Goal: Information Seeking & Learning: Learn about a topic

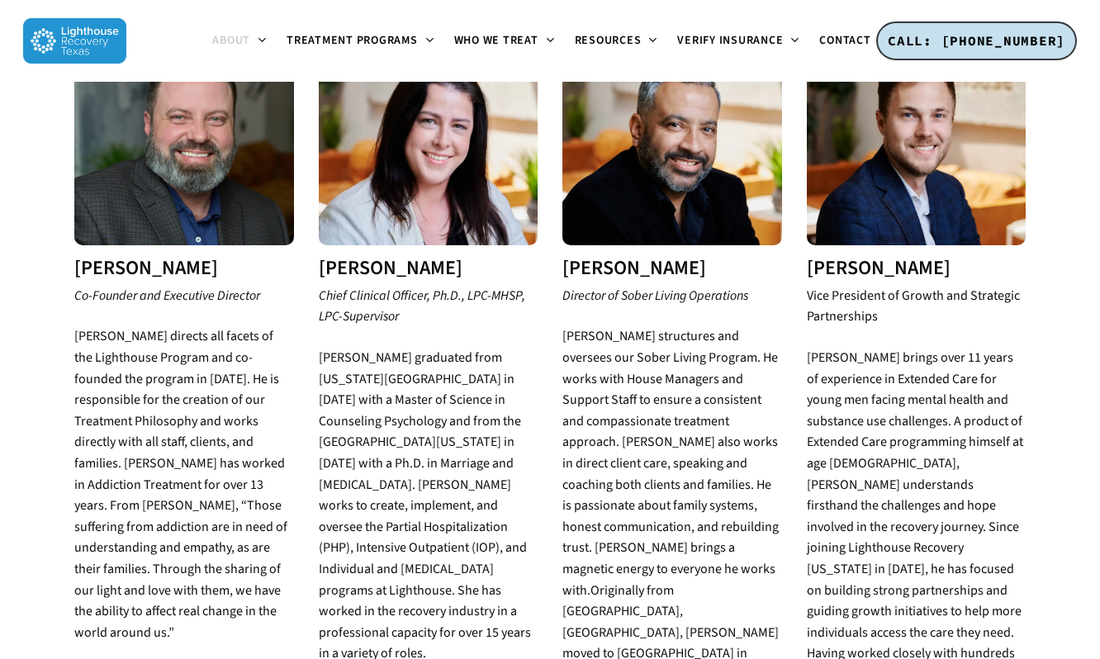
scroll to position [826, 0]
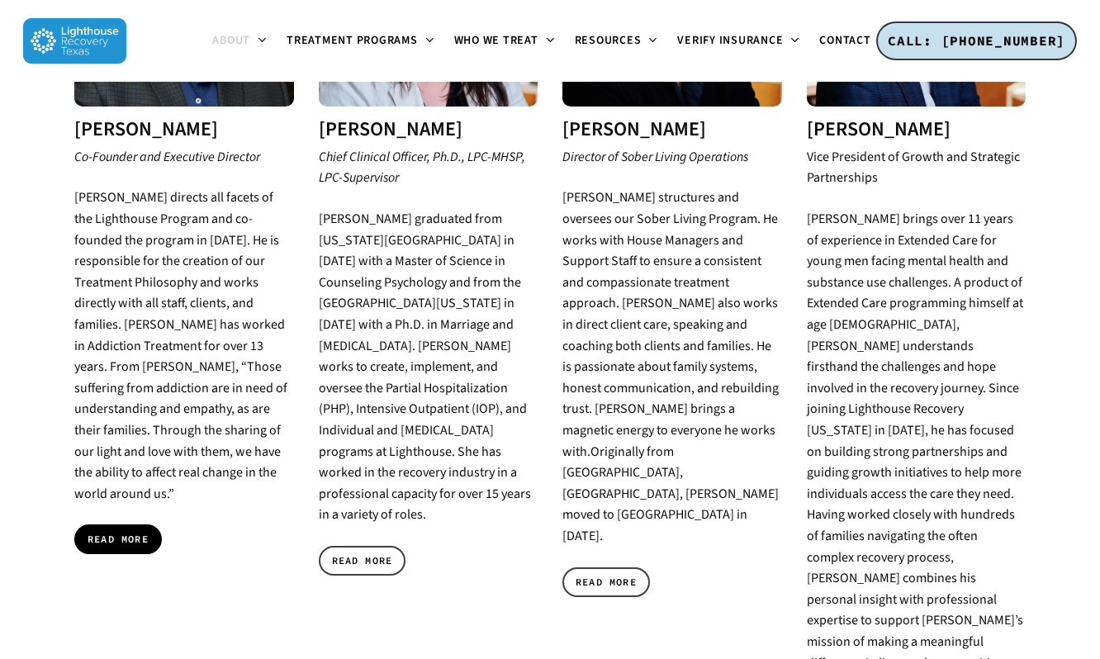
click at [83, 524] on link "READ MORE" at bounding box center [118, 539] width 88 height 30
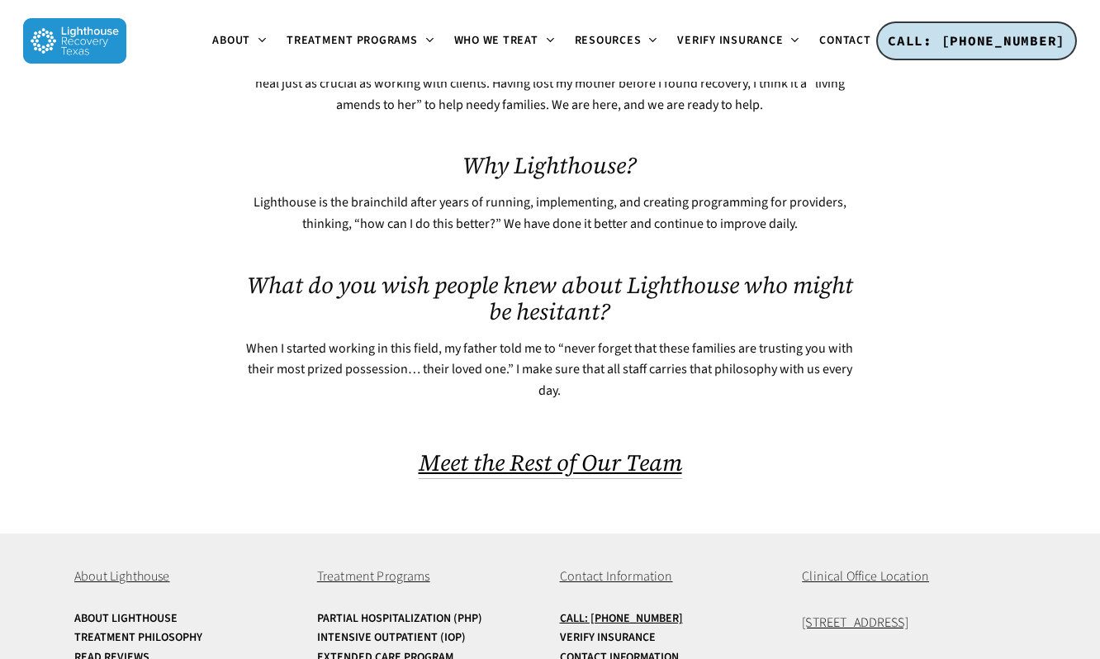
scroll to position [950, 0]
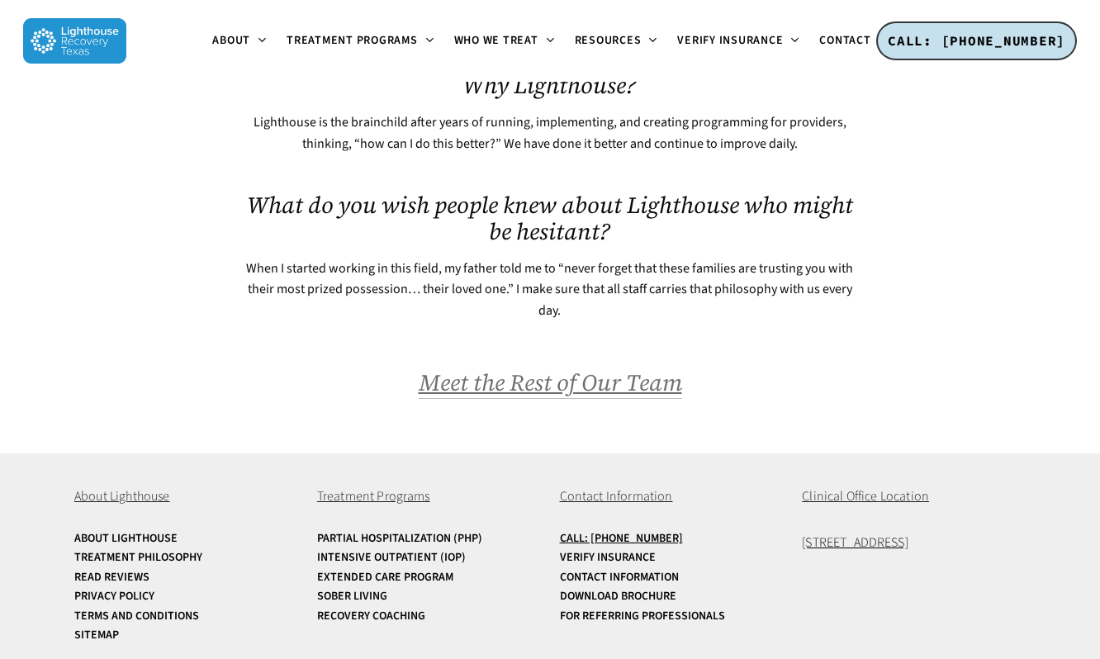
click at [631, 367] on span "Meet the Rest of Our Team" at bounding box center [550, 382] width 263 height 31
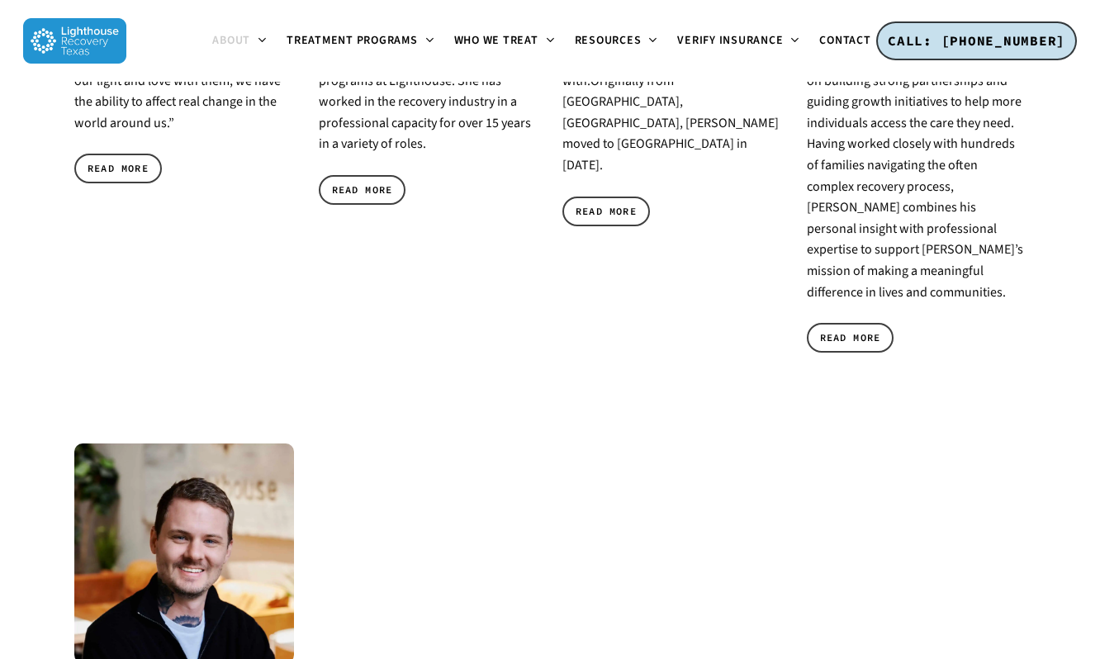
scroll to position [1239, 0]
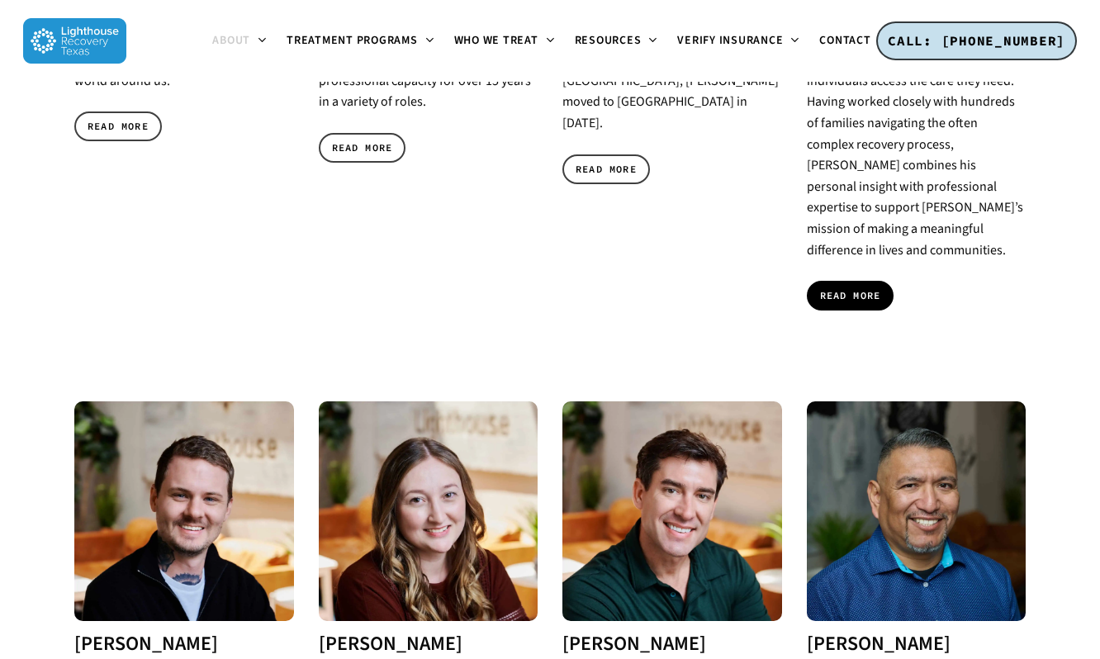
click at [840, 281] on link "READ MORE" at bounding box center [851, 296] width 88 height 30
click at [219, 412] on img at bounding box center [184, 511] width 220 height 220
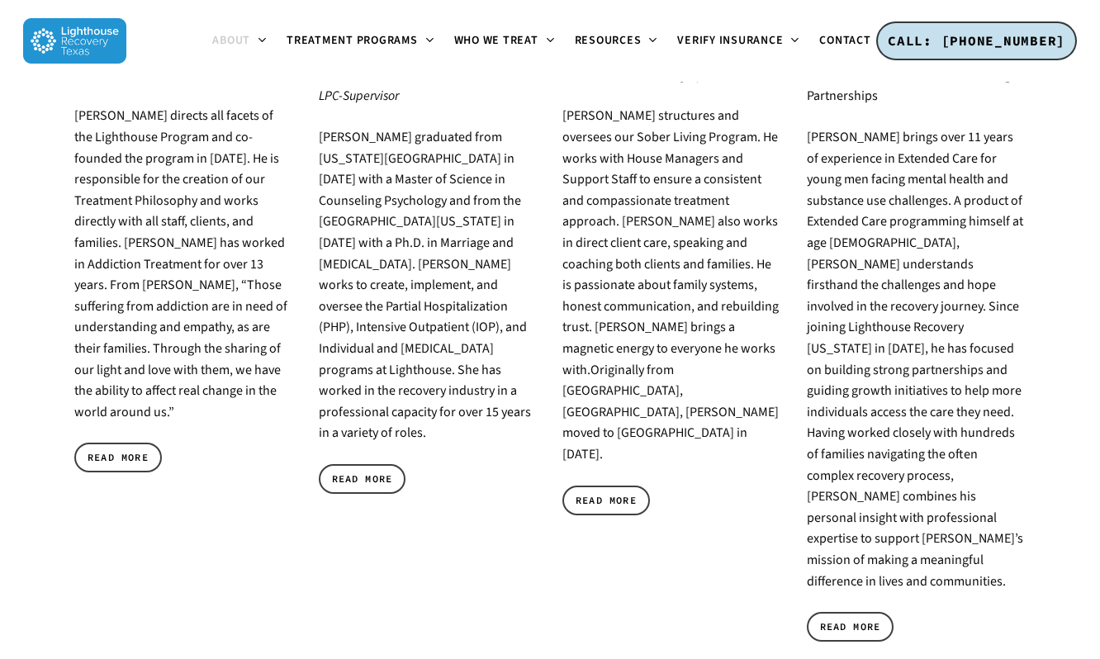
scroll to position [908, 0]
click at [129, 442] on link "READ MORE" at bounding box center [118, 457] width 88 height 30
click at [353, 470] on span "READ MORE" at bounding box center [362, 478] width 61 height 17
click at [624, 491] on span "READ MORE" at bounding box center [606, 499] width 61 height 17
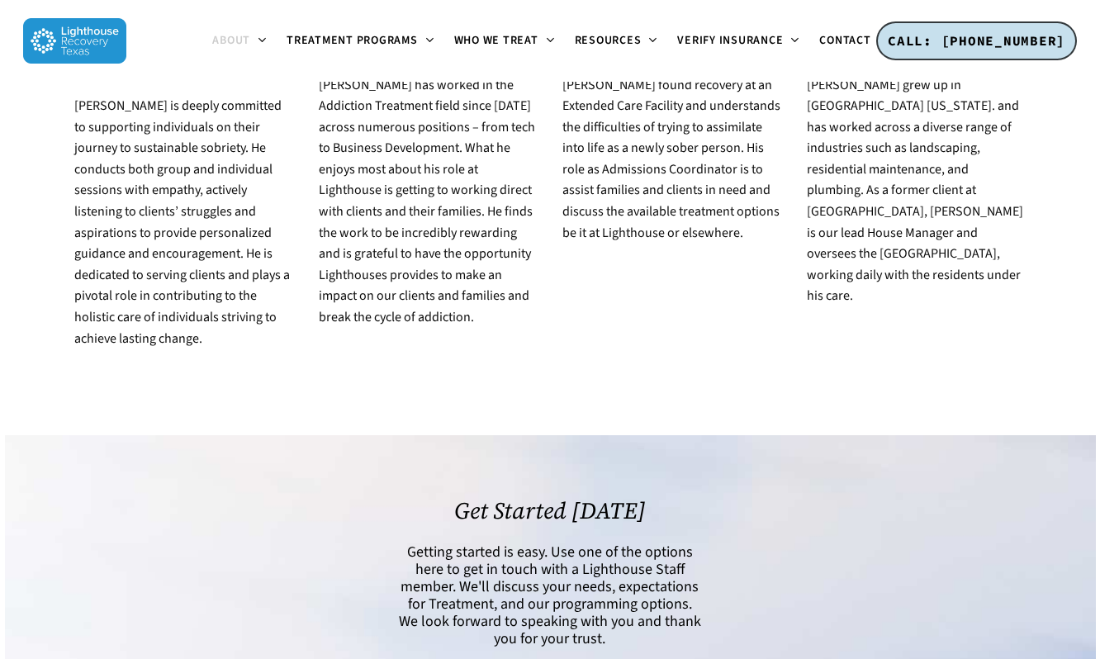
scroll to position [3434, 0]
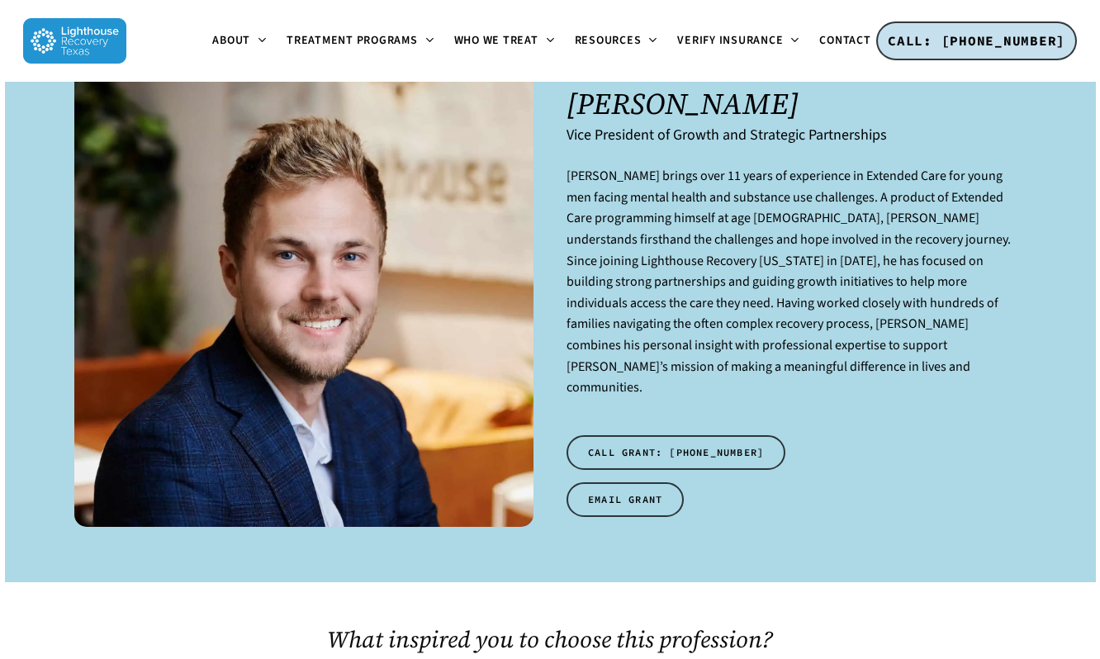
scroll to position [83, 0]
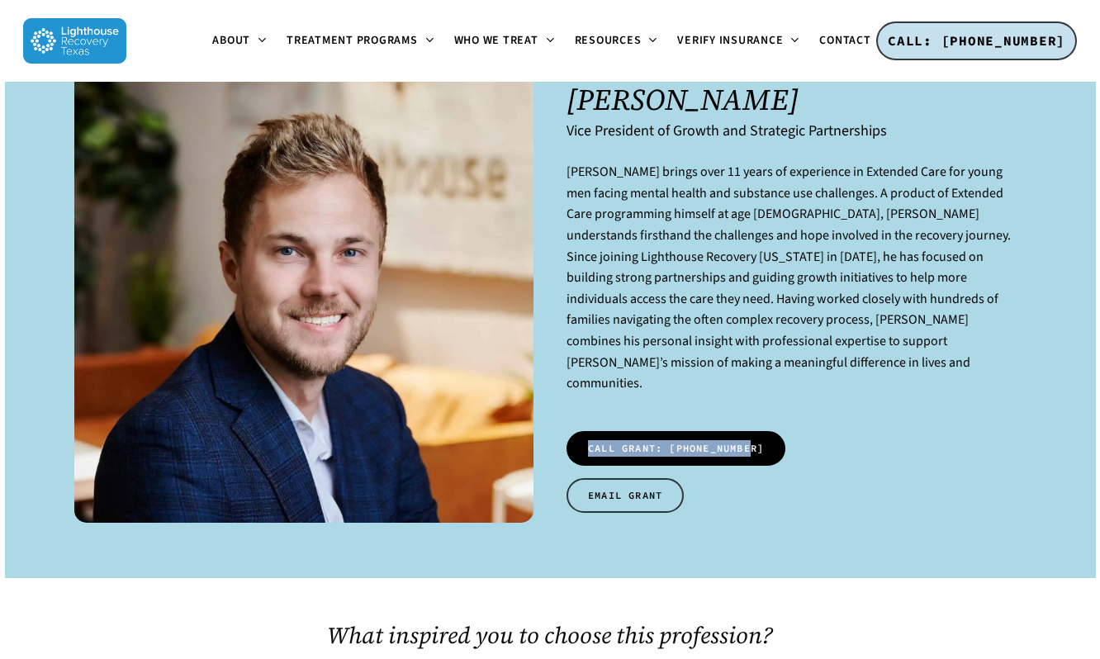
drag, startPoint x: 849, startPoint y: 432, endPoint x: 467, endPoint y: 355, distance: 390.0
click at [593, 411] on div "[PERSON_NAME] Vice President of Growth and Strategic Partnerships [PERSON_NAME]…" at bounding box center [795, 293] width 459 height 455
